Goal: Information Seeking & Learning: Learn about a topic

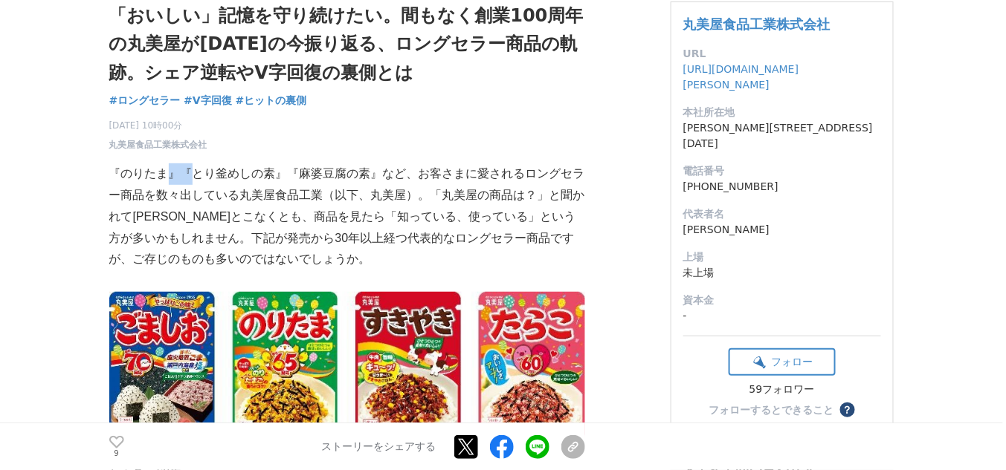
drag, startPoint x: 171, startPoint y: 169, endPoint x: 291, endPoint y: 218, distance: 129.7
click at [329, 226] on p "『のりたま』『とり釜めしの素』『麻婆豆腐の素』など、お客さまに愛されるロングセラー商品を数々出している丸美屋食品工業（以下、丸美屋）。「丸美屋の商品は？」と聞…" at bounding box center [347, 217] width 476 height 107
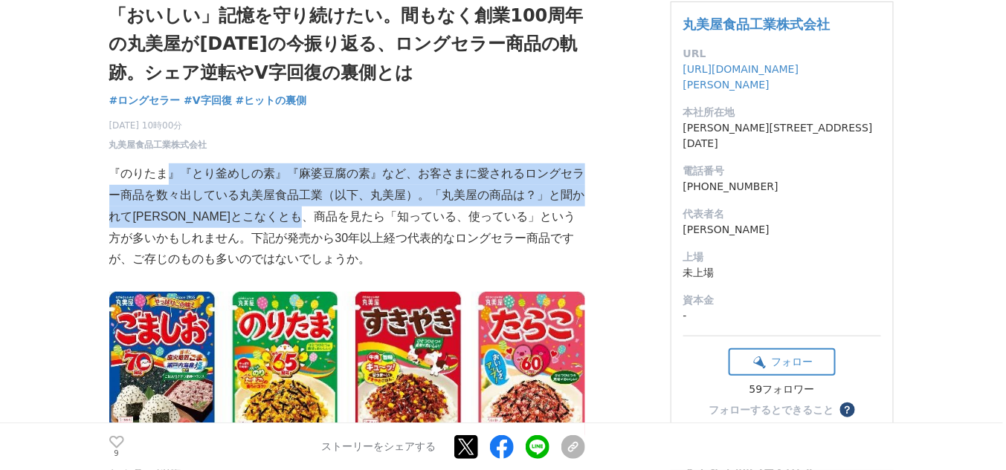
click at [263, 212] on p "『のりたま』『とり釜めしの素』『麻婆豆腐の素』など、お客さまに愛されるロングセラー商品を数々出している丸美屋食品工業（以下、丸美屋）。「丸美屋の商品は？」と聞…" at bounding box center [347, 217] width 476 height 107
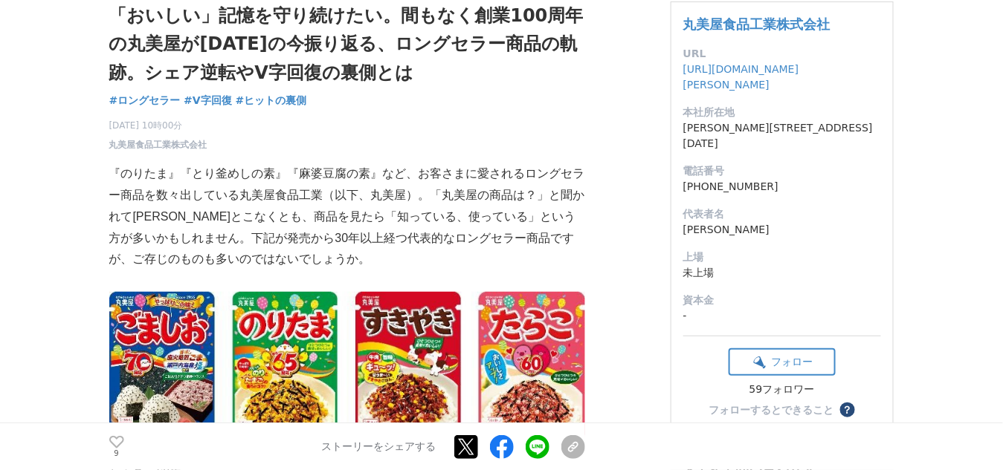
click at [185, 175] on p "『のりたま』『とり釜めしの素』『麻婆豆腐の素』など、お客さまに愛されるロングセラー商品を数々出している丸美屋食品工業（以下、丸美屋）。「丸美屋の商品は？」と聞…" at bounding box center [347, 217] width 476 height 107
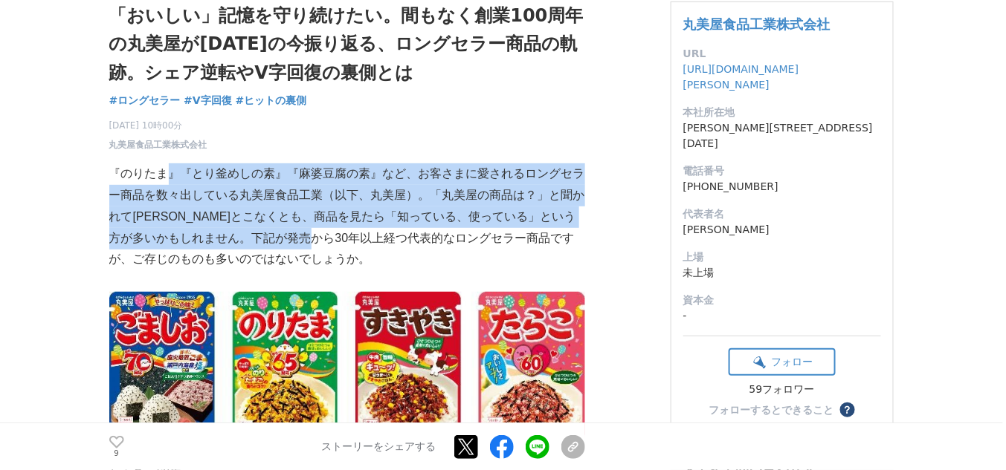
drag, startPoint x: 181, startPoint y: 176, endPoint x: 327, endPoint y: 245, distance: 160.9
click at [327, 245] on p "『のりたま』『とり釜めしの素』『麻婆豆腐の素』など、お客さまに愛されるロングセラー商品を数々出している丸美屋食品工業（以下、丸美屋）。「丸美屋の商品は？」と聞…" at bounding box center [347, 217] width 476 height 107
click at [260, 227] on p "『のりたま』『とり釜めしの素』『麻婆豆腐の素』など、お客さまに愛されるロングセラー商品を数々出している丸美屋食品工業（以下、丸美屋）。「丸美屋の商品は？」と聞…" at bounding box center [347, 217] width 476 height 107
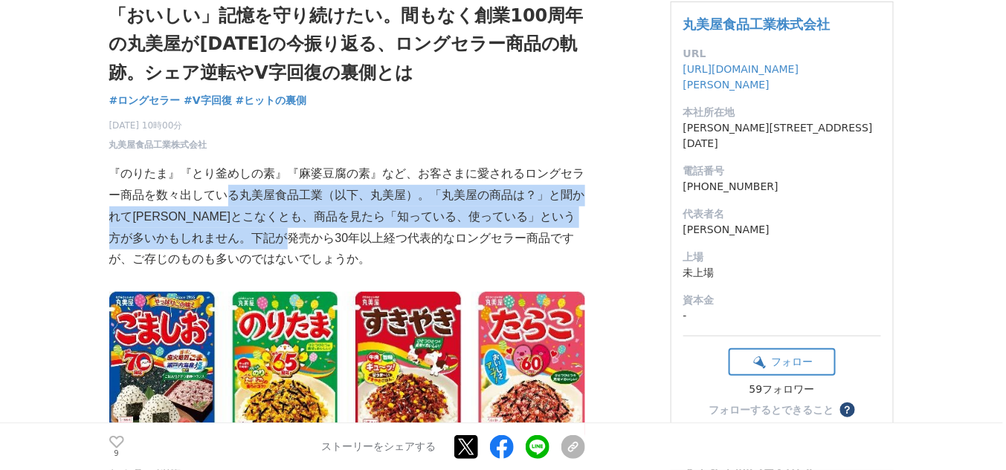
drag, startPoint x: 213, startPoint y: 192, endPoint x: 332, endPoint y: 242, distance: 129.6
click at [332, 242] on p "『のりたま』『とり釜めしの素』『麻婆豆腐の素』など、お客さまに愛されるロングセラー商品を数々出している丸美屋食品工業（以下、丸美屋）。「丸美屋の商品は？」と聞…" at bounding box center [347, 217] width 476 height 107
click at [252, 219] on p "『のりたま』『とり釜めしの素』『麻婆豆腐の素』など、お客さまに愛されるロングセラー商品を数々出している丸美屋食品工業（以下、丸美屋）。「丸美屋の商品は？」と聞…" at bounding box center [347, 217] width 476 height 107
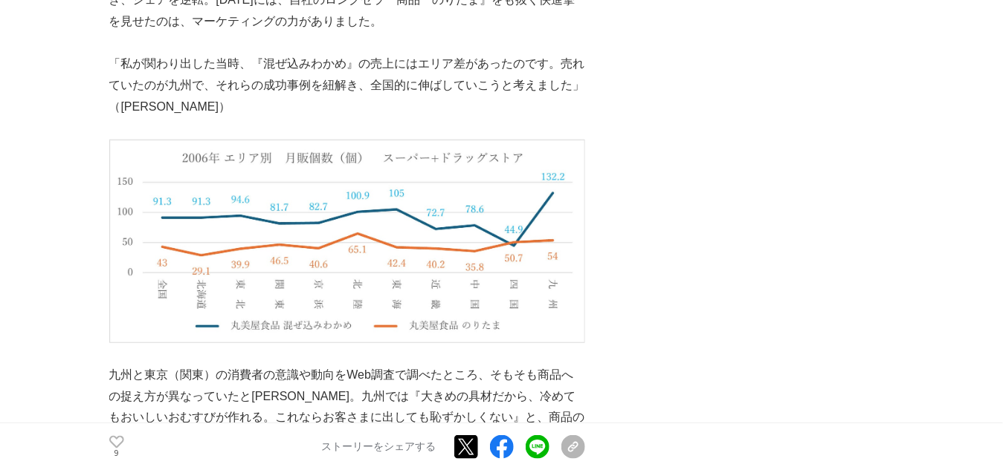
scroll to position [5331, 0]
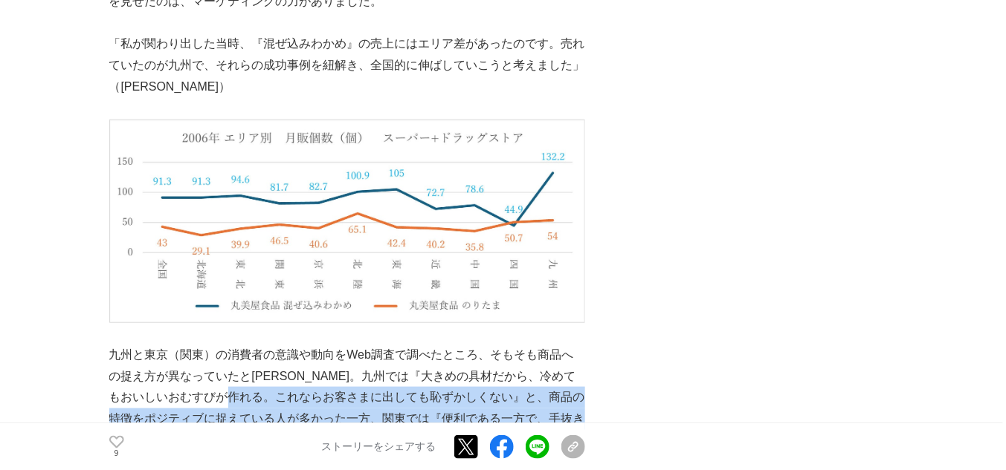
drag, startPoint x: 276, startPoint y: 311, endPoint x: 334, endPoint y: 378, distance: 88.5
click at [334, 378] on p "九州と東京（関東）の消費者の意識や動向をWeb調査で調べたところ、そもそも商品への捉え方が異なっていたと[PERSON_NAME]。九州では『大きめの具材だか…" at bounding box center [347, 409] width 476 height 129
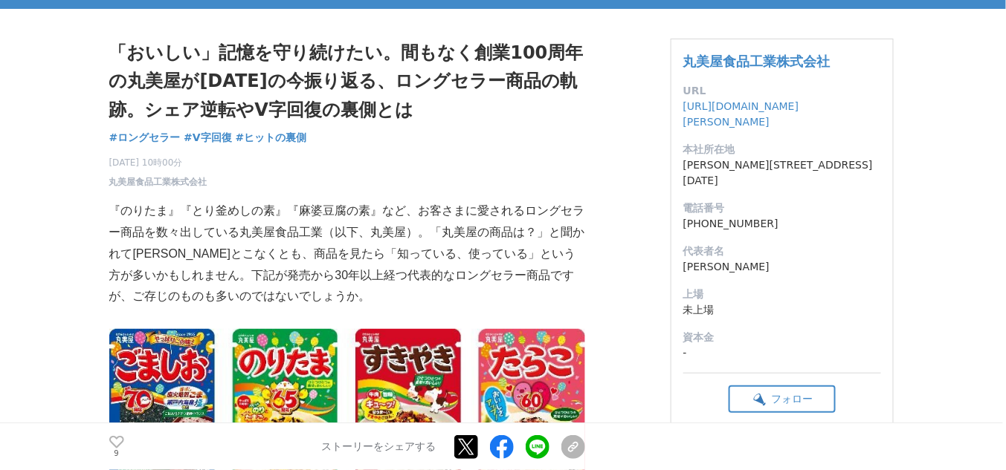
scroll to position [0, 0]
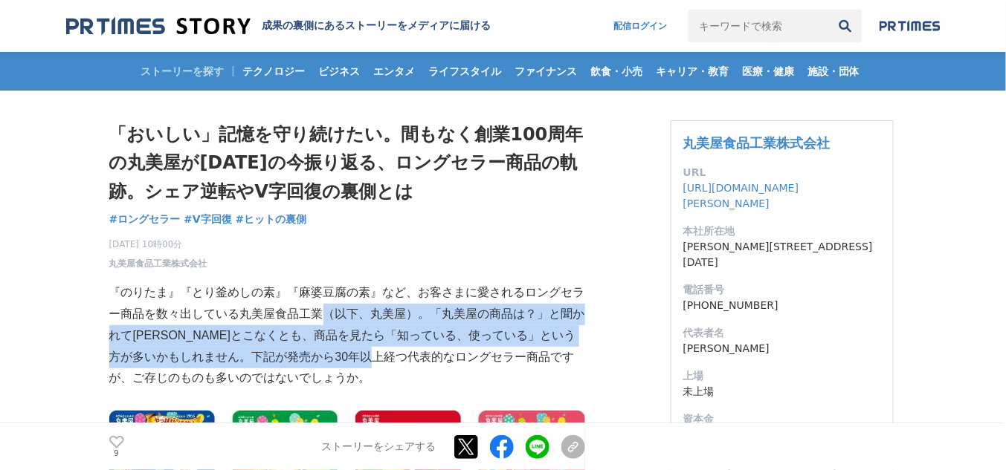
drag, startPoint x: 314, startPoint y: 317, endPoint x: 334, endPoint y: 355, distance: 42.6
click at [382, 364] on p "『のりたま』『とり釜めしの素』『麻婆豆腐の素』など、お客さまに愛されるロングセラー商品を数々出している丸美屋食品工業（以下、丸美屋）。「丸美屋の商品は？」と聞…" at bounding box center [347, 335] width 476 height 107
click at [273, 333] on p "『のりたま』『とり釜めしの素』『麻婆豆腐の素』など、お客さまに愛されるロングセラー商品を数々出している丸美屋食品工業（以下、丸美屋）。「丸美屋の商品は？」と聞…" at bounding box center [347, 335] width 476 height 107
drag, startPoint x: 220, startPoint y: 312, endPoint x: 338, endPoint y: 363, distance: 128.5
click at [338, 363] on p "『のりたま』『とり釜めしの素』『麻婆豆腐の素』など、お客さまに愛されるロングセラー商品を数々出している丸美屋食品工業（以下、丸美屋）。「丸美屋の商品は？」と聞…" at bounding box center [347, 335] width 476 height 107
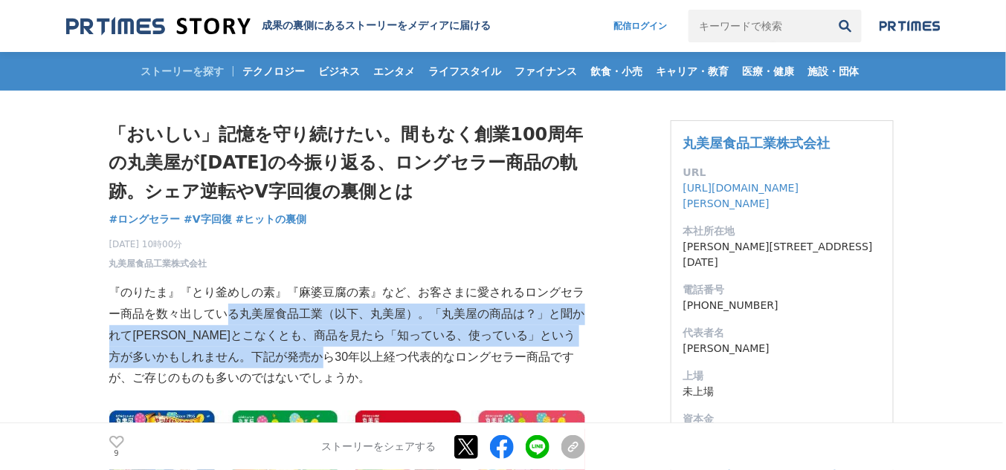
click at [263, 337] on p "『のりたま』『とり釜めしの素』『麻婆豆腐の素』など、お客さまに愛されるロングセラー商品を数々出している丸美屋食品工業（以下、丸美屋）。「丸美屋の商品は？」と聞…" at bounding box center [347, 335] width 476 height 107
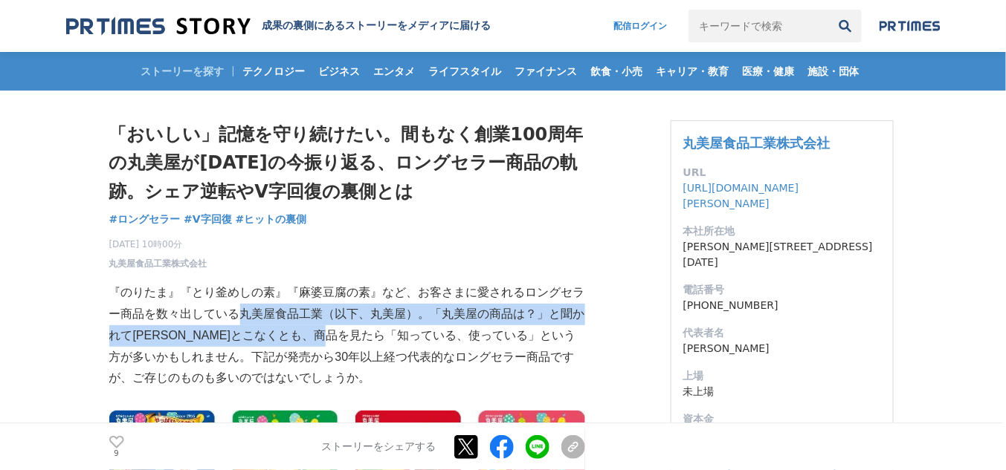
drag, startPoint x: 227, startPoint y: 317, endPoint x: 359, endPoint y: 345, distance: 135.1
click at [359, 345] on p "『のりたま』『とり釜めしの素』『麻婆豆腐の素』など、お客さまに愛されるロングセラー商品を数々出している丸美屋食品工業（以下、丸美屋）。「丸美屋の商品は？」と聞…" at bounding box center [347, 335] width 476 height 107
click at [324, 334] on p "『のりたま』『とり釜めしの素』『麻婆豆腐の素』など、お客さまに愛されるロングセラー商品を数々出している丸美屋食品工業（以下、丸美屋）。「丸美屋の商品は？」と聞…" at bounding box center [347, 335] width 476 height 107
drag, startPoint x: 329, startPoint y: 308, endPoint x: 370, endPoint y: 346, distance: 55.2
click at [370, 346] on p "『のりたま』『とり釜めしの素』『麻婆豆腐の素』など、お客さまに愛されるロングセラー商品を数々出している丸美屋食品工業（以下、丸美屋）。「丸美屋の商品は？」と聞…" at bounding box center [347, 335] width 476 height 107
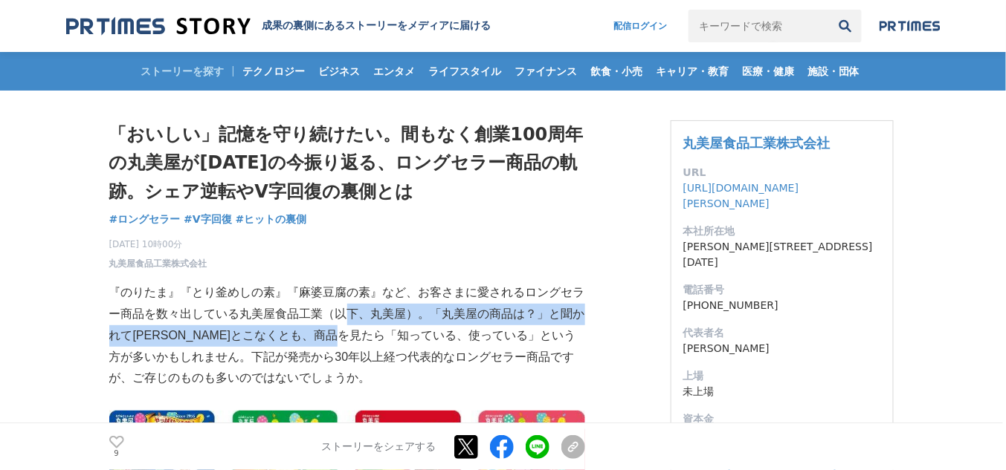
click at [338, 330] on p "『のりたま』『とり釜めしの素』『麻婆豆腐の素』など、お客さまに愛されるロングセラー商品を数々出している丸美屋食品工業（以下、丸美屋）。「丸美屋の商品は？」と聞…" at bounding box center [347, 335] width 476 height 107
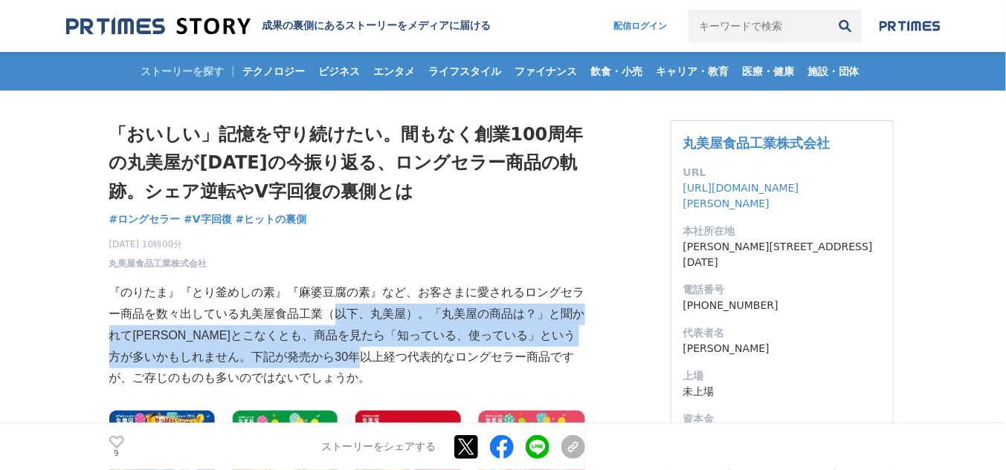
drag, startPoint x: 320, startPoint y: 311, endPoint x: 381, endPoint y: 363, distance: 79.6
click at [381, 363] on p "『のりたま』『とり釜めしの素』『麻婆豆腐の素』など、お客さまに愛されるロングセラー商品を数々出している丸美屋食品工業（以下、丸美屋）。「丸美屋の商品は？」と聞…" at bounding box center [347, 335] width 476 height 107
click at [381, 362] on p "『のりたま』『とり釜めしの素』『麻婆豆腐の素』など、お客さまに愛されるロングセラー商品を数々出している丸美屋食品工業（以下、丸美屋）。「丸美屋の商品は？」と聞…" at bounding box center [347, 335] width 476 height 107
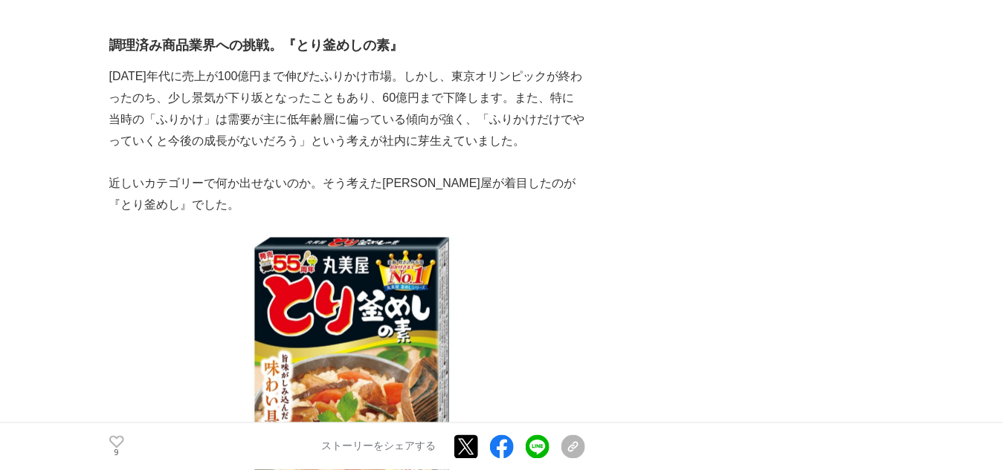
scroll to position [2338, 0]
